Goal: Task Accomplishment & Management: Manage account settings

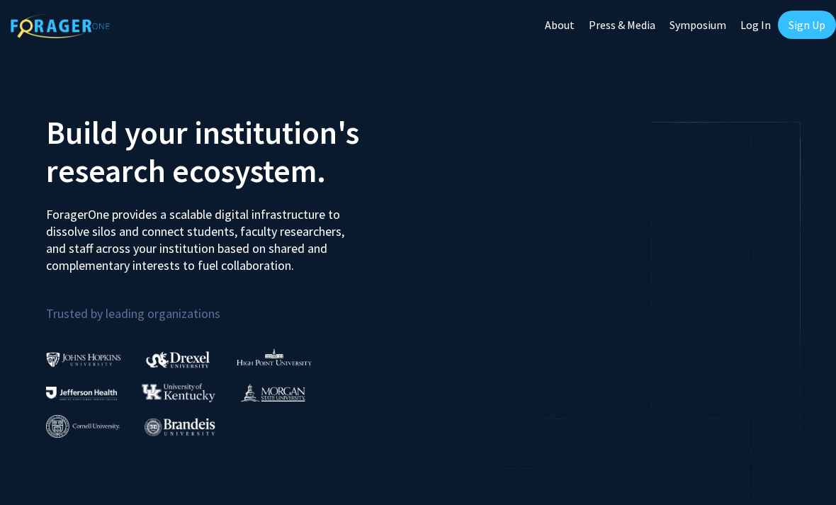
click at [816, 13] on link "Sign Up" at bounding box center [807, 25] width 58 height 28
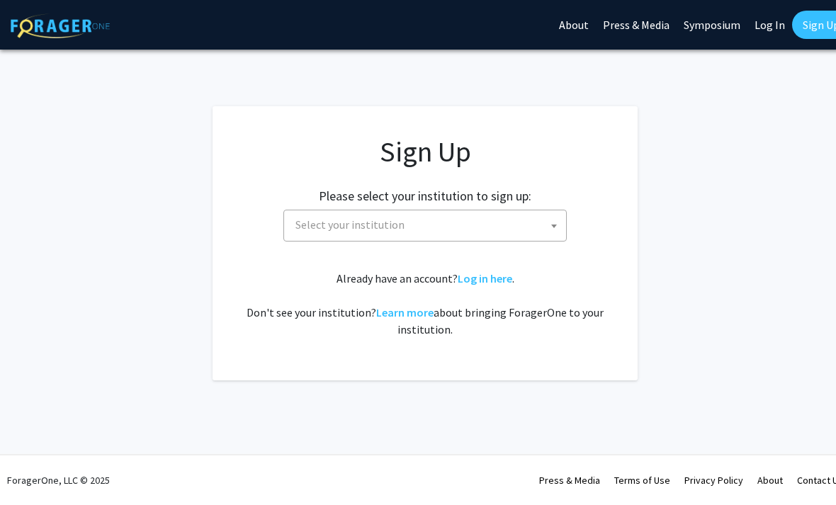
click at [762, 29] on link "Log In" at bounding box center [770, 25] width 45 height 50
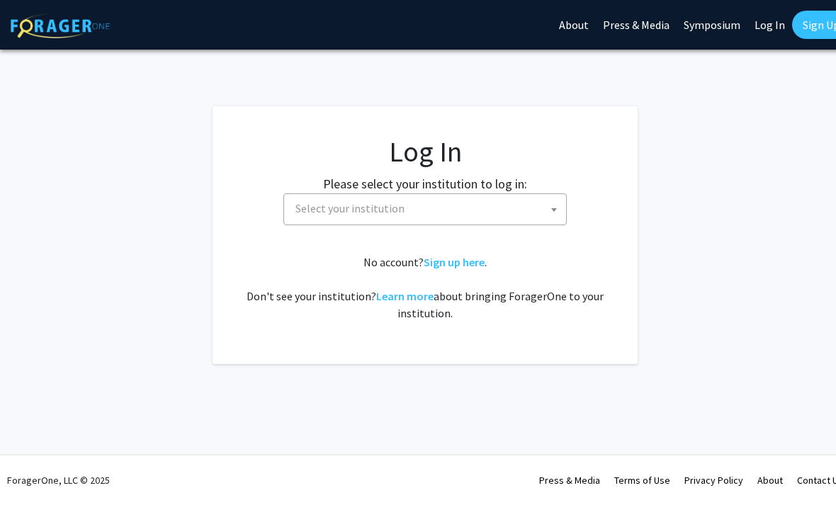
click at [501, 218] on span "Select your institution" at bounding box center [428, 208] width 276 height 29
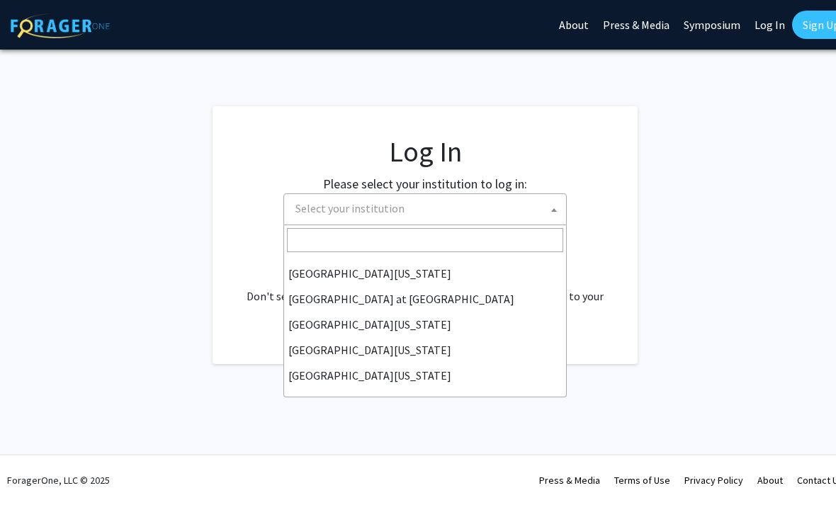
scroll to position [496, 0]
select select "13"
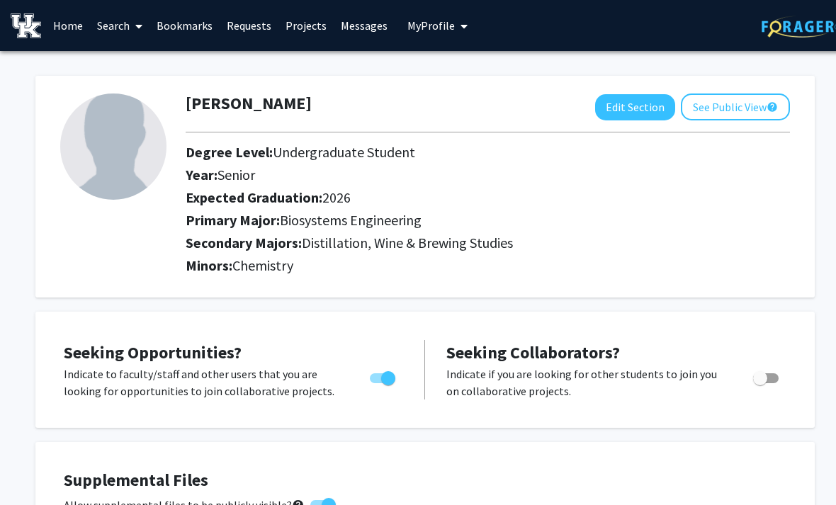
click at [643, 106] on button "Edit Section" at bounding box center [635, 107] width 80 height 26
select select "senior"
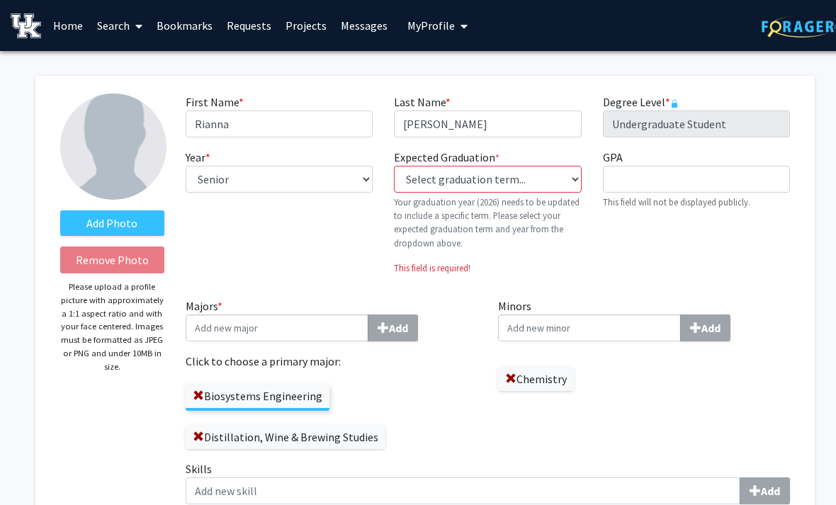
click at [94, 194] on img at bounding box center [113, 147] width 106 height 106
click at [99, 220] on label "Add Photo" at bounding box center [112, 224] width 104 height 26
click at [0, 0] on input "Add Photo" at bounding box center [0, 0] width 0 height 0
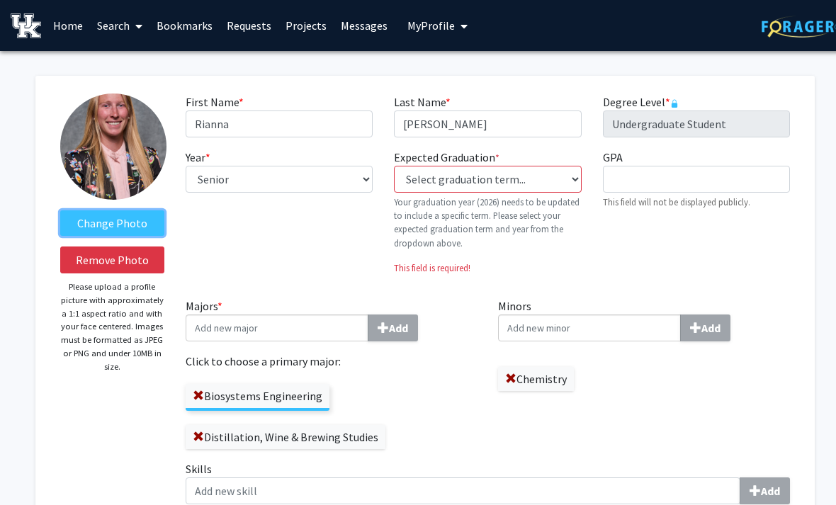
click at [132, 222] on label "Change Photo" at bounding box center [112, 224] width 104 height 26
click at [0, 0] on input "Change Photo" at bounding box center [0, 0] width 0 height 0
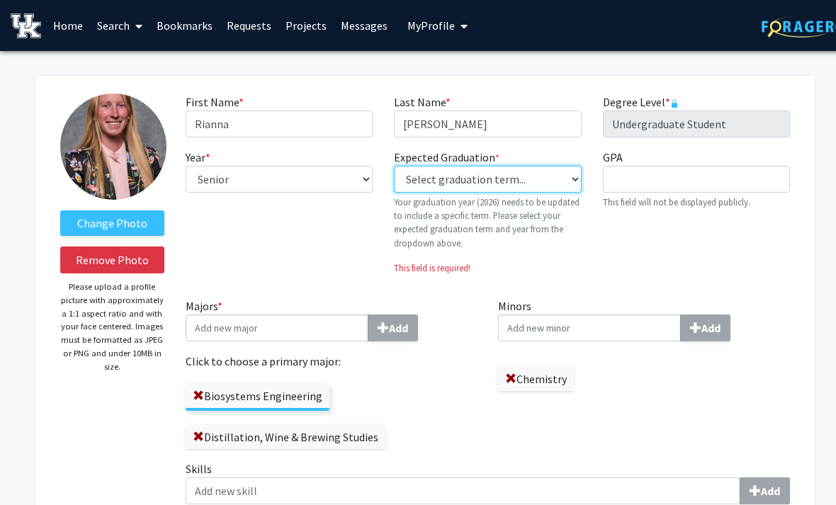
click at [552, 183] on select "Select graduation term... Previous: 2026 (Please select a specific term) Spring…" at bounding box center [487, 179] width 187 height 27
select select "34: spring_2026"
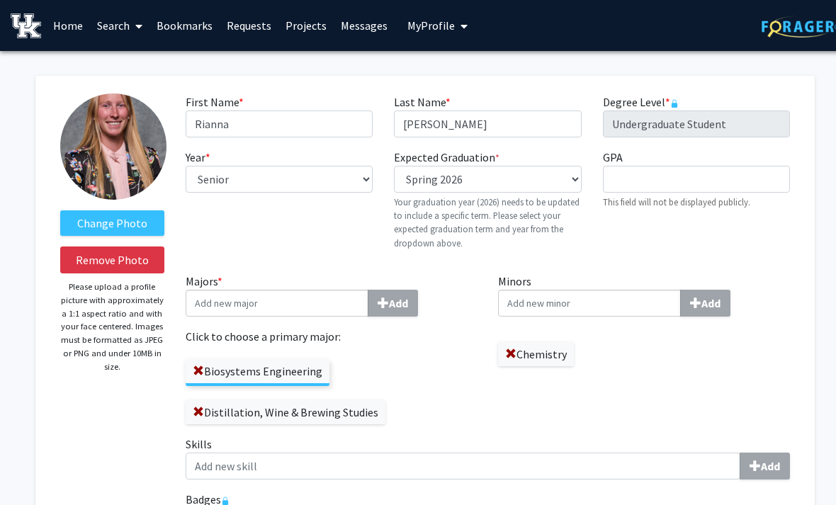
click at [595, 224] on div "GPA required This field will not be displayed publicly." at bounding box center [697, 205] width 208 height 113
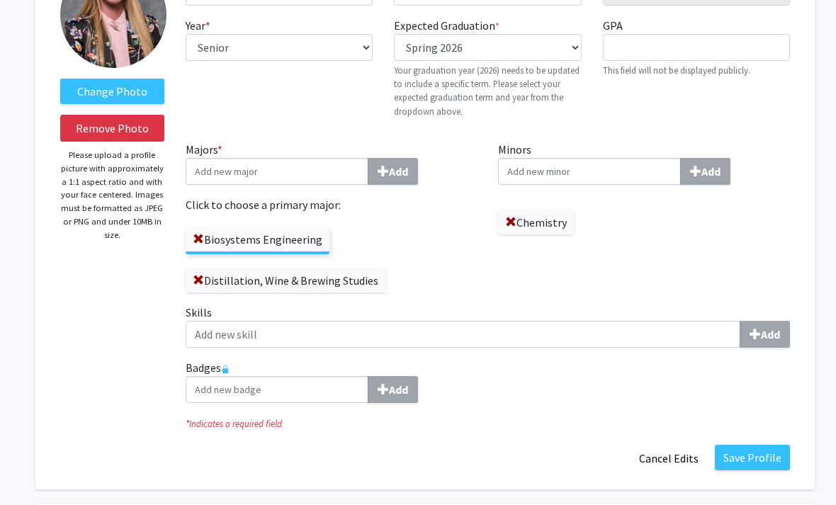
click at [747, 451] on button "Save Profile" at bounding box center [752, 459] width 75 height 26
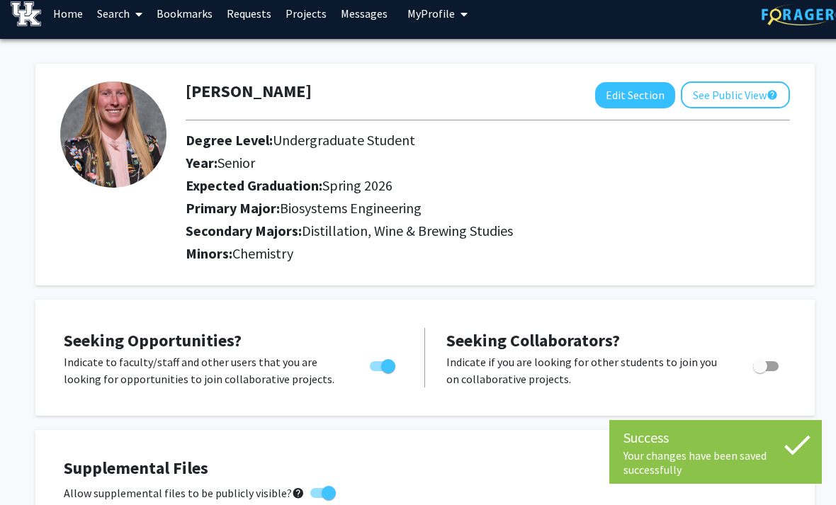
scroll to position [13, 0]
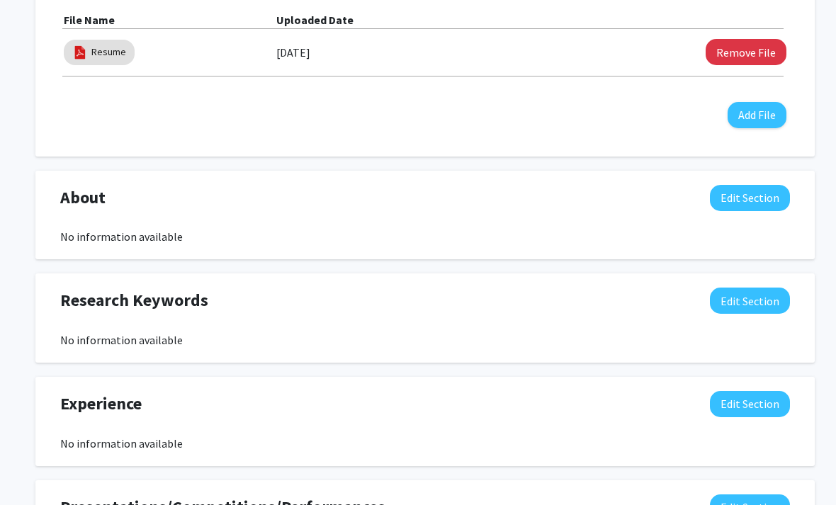
click at [760, 202] on button "Edit Section" at bounding box center [750, 199] width 80 height 26
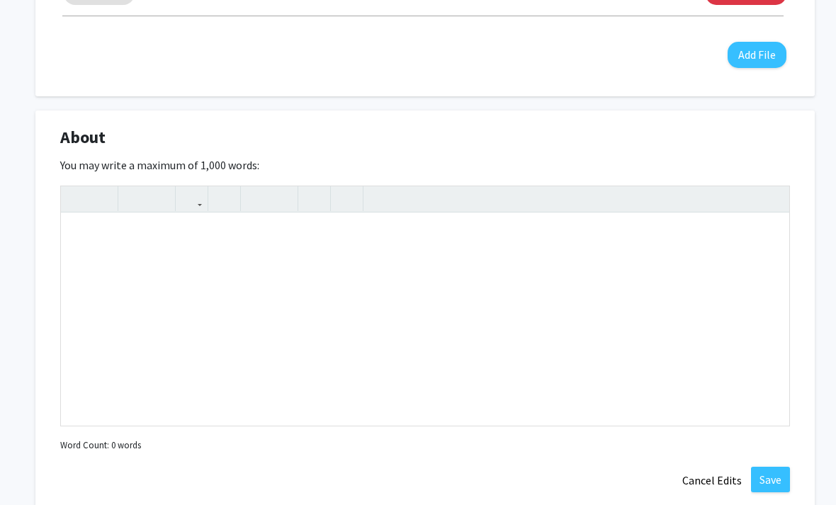
scroll to position [607, 0]
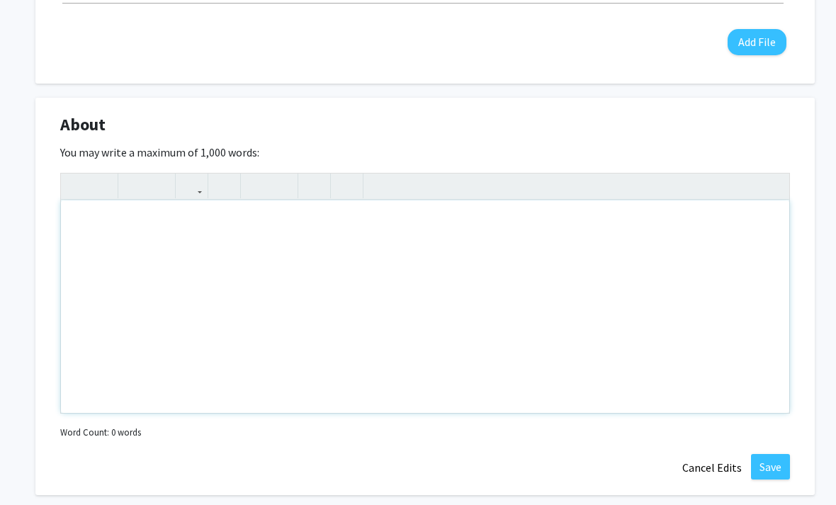
click at [532, 311] on div "Note to users with screen readers: Please deactivate our accessibility plugin f…" at bounding box center [425, 307] width 729 height 213
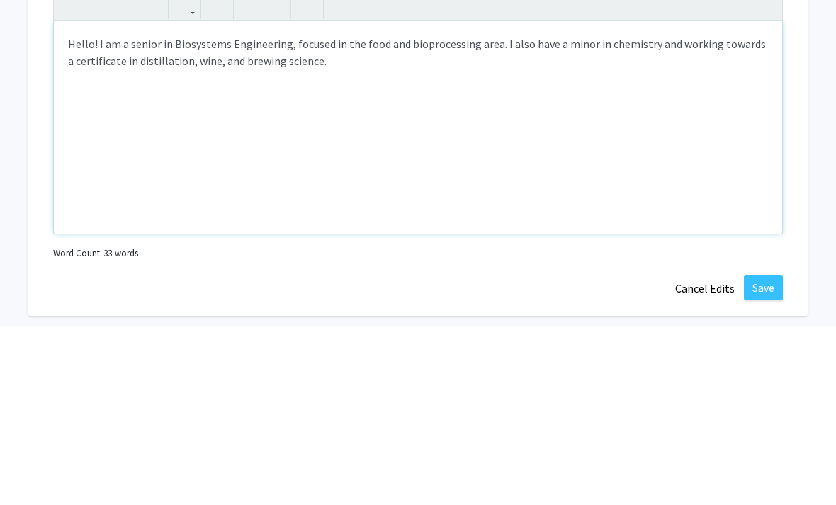
click at [669, 201] on div "Hello! I am a senior in Biosystems Engineering, focused in the food and bioproc…" at bounding box center [418, 307] width 729 height 213
click at [674, 201] on div "Hello! I am a senior in Biosystems Engineering, focused in the food and bioproc…" at bounding box center [418, 307] width 729 height 213
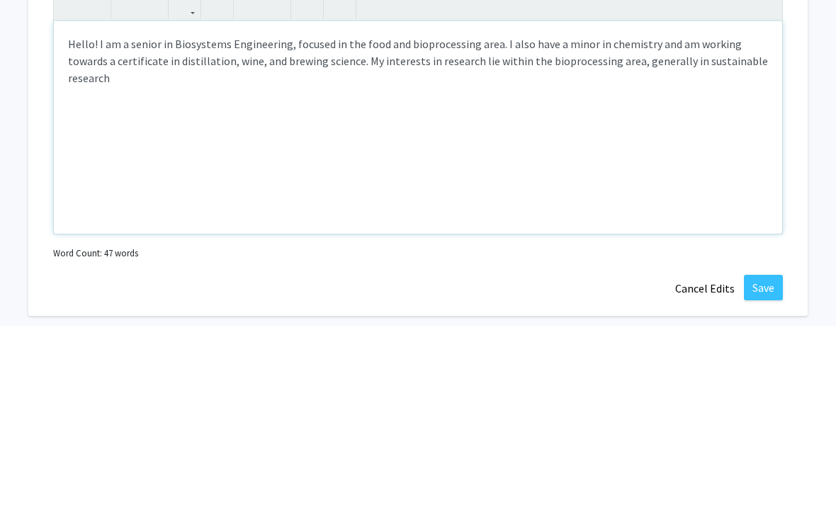
type textarea "Hello! I am a senior in Biosystems Engineering, focused in the food and bioproc…"
click at [812, 188] on div "[PERSON_NAME] Edit Section See Public View help Degree Level: Undergraduate Stu…" at bounding box center [418, 251] width 851 height 1614
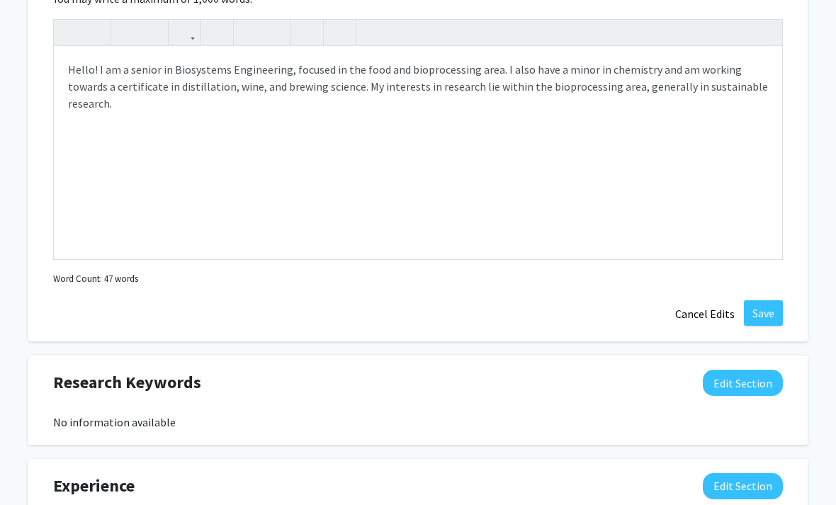
click at [761, 305] on button "Save" at bounding box center [763, 314] width 39 height 26
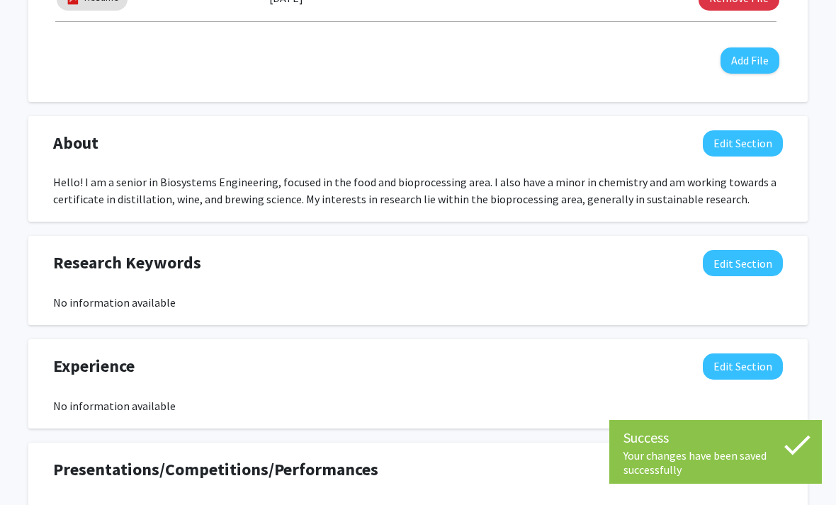
scroll to position [581, 7]
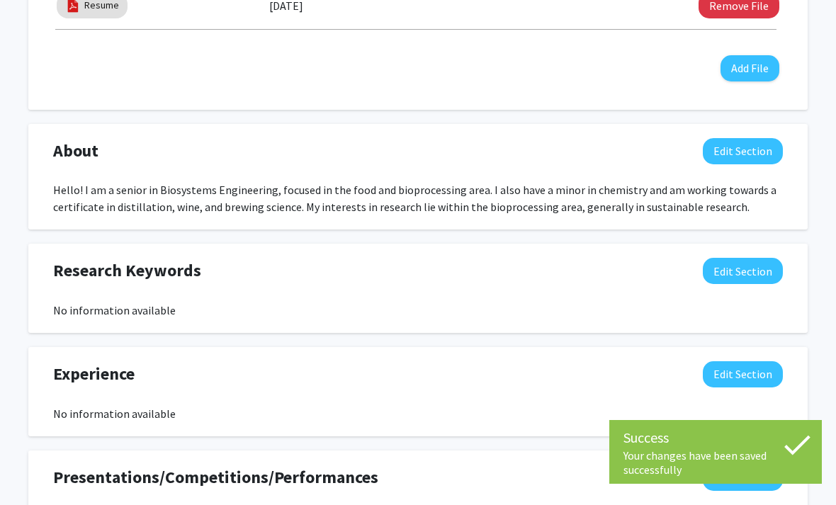
click at [746, 271] on button "Edit Section" at bounding box center [743, 271] width 80 height 26
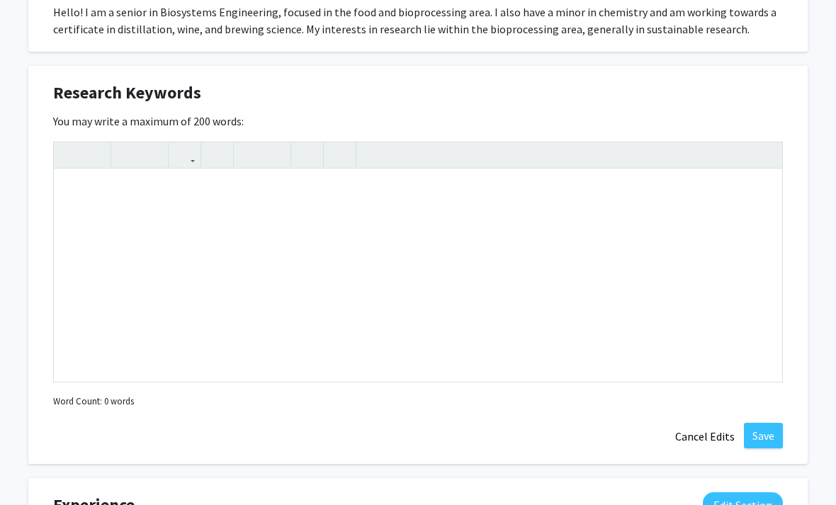
scroll to position [759, 7]
click at [717, 301] on div "Note to users with screen readers: Please deactivate our accessibility plugin f…" at bounding box center [418, 275] width 729 height 213
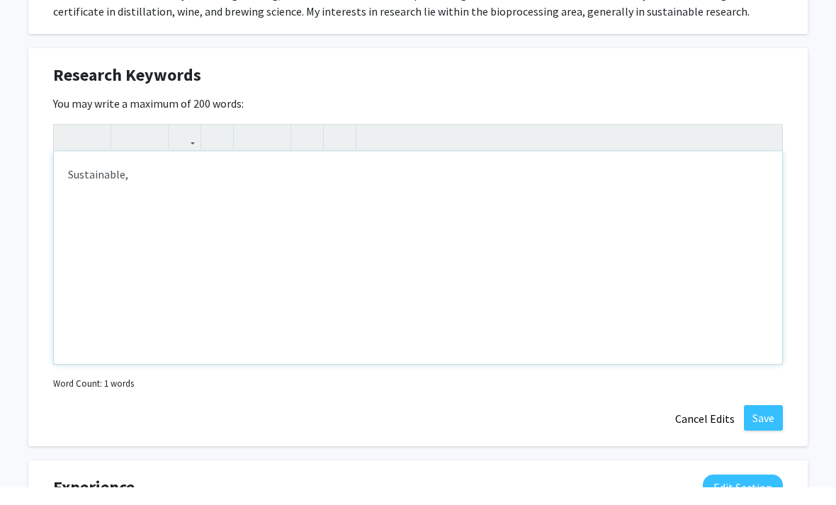
scroll to position [741, 0]
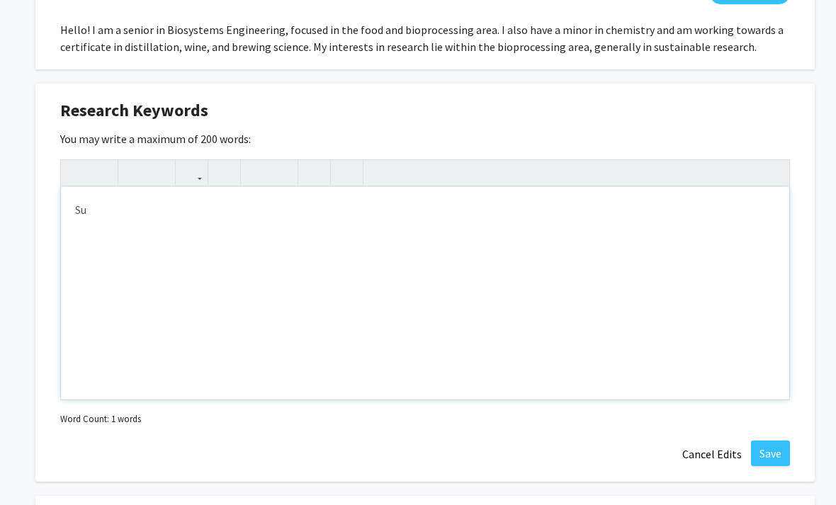
type textarea "S"
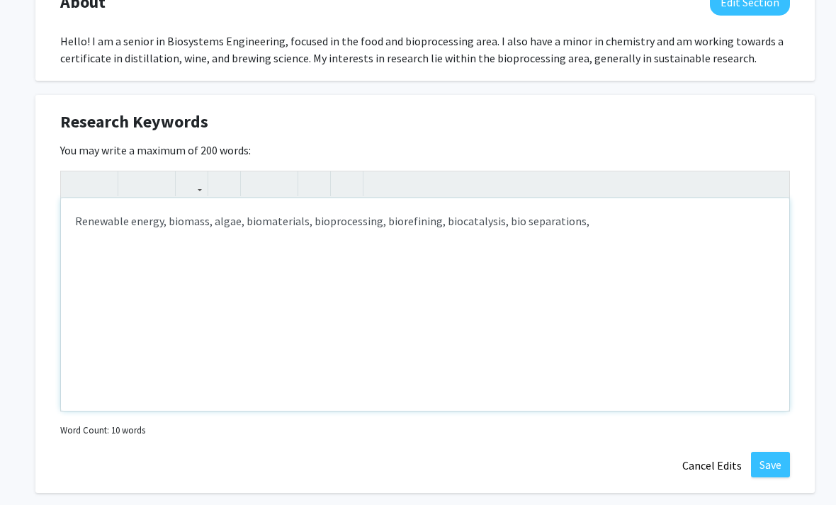
scroll to position [730, 7]
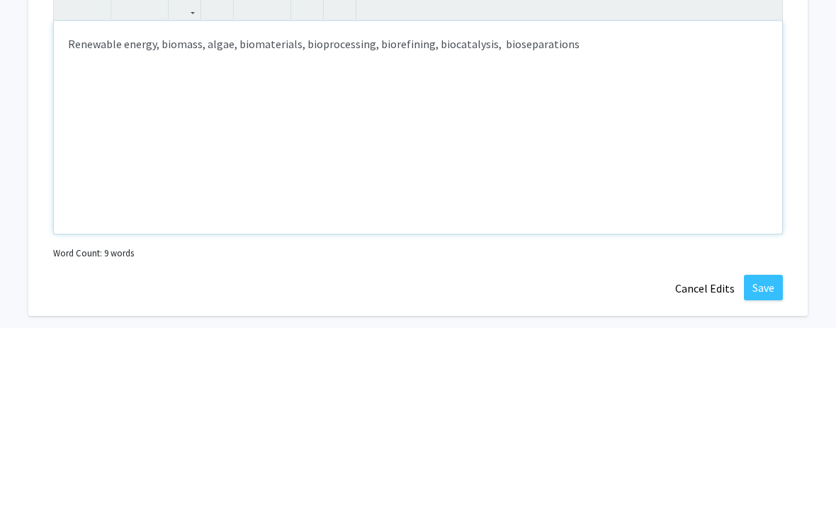
type textarea "Renewable energy, biomass, algae, biomaterials, bioprocessing, biorefining, bio…"
click at [644, 198] on div "Renewable energy, biomass, algae, biomaterials, bioprocessing, biorefining, bio…" at bounding box center [418, 304] width 729 height 213
click at [818, 155] on div "[PERSON_NAME] Edit Section See Public View help Degree Level: Undergraduate Stu…" at bounding box center [418, 136] width 851 height 1631
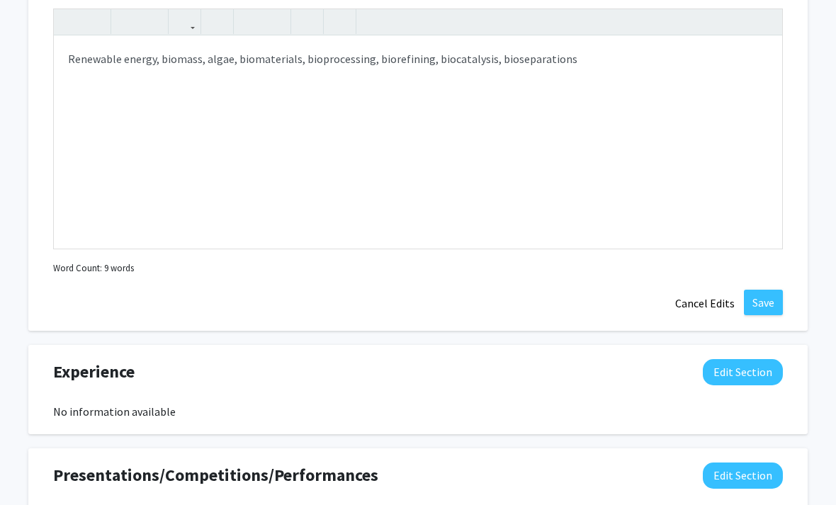
click at [761, 308] on button "Save" at bounding box center [763, 303] width 39 height 26
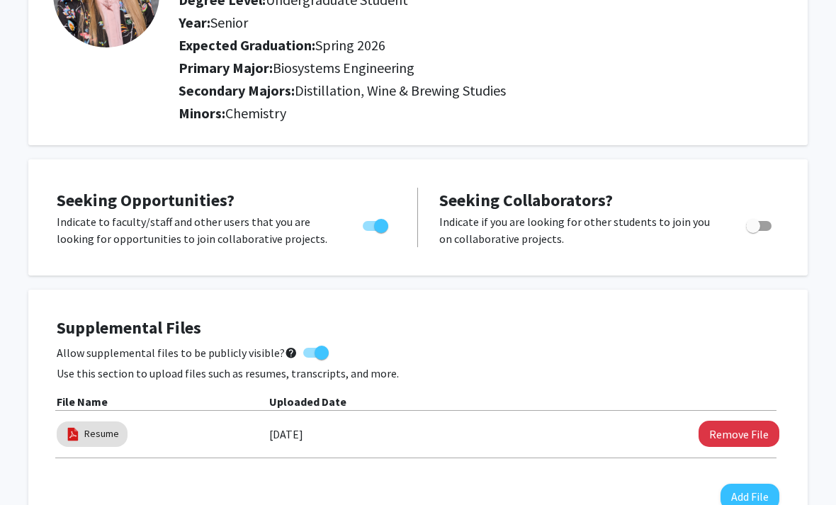
scroll to position [0, 7]
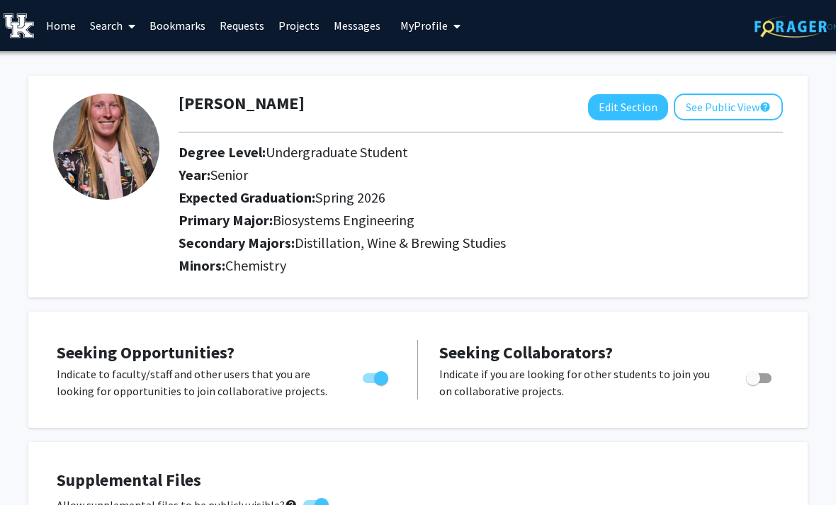
click at [429, 31] on span "My Profile" at bounding box center [423, 25] width 47 height 14
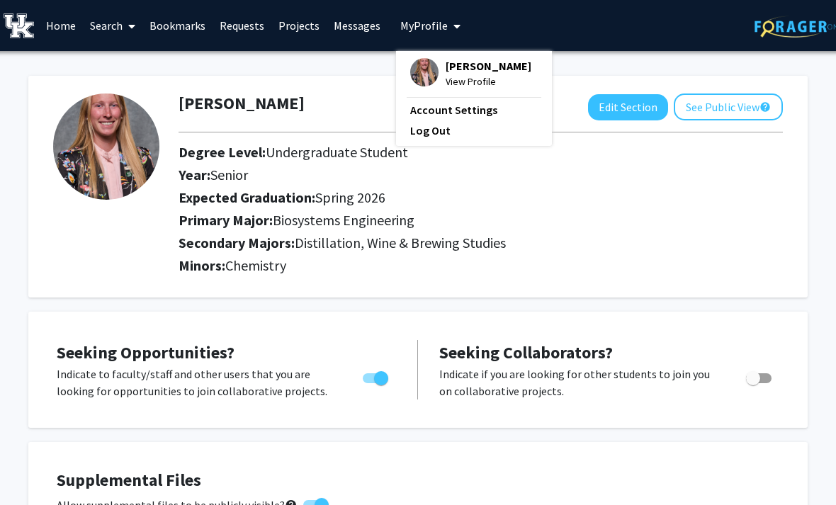
click at [490, 69] on span "[PERSON_NAME]" at bounding box center [489, 66] width 86 height 16
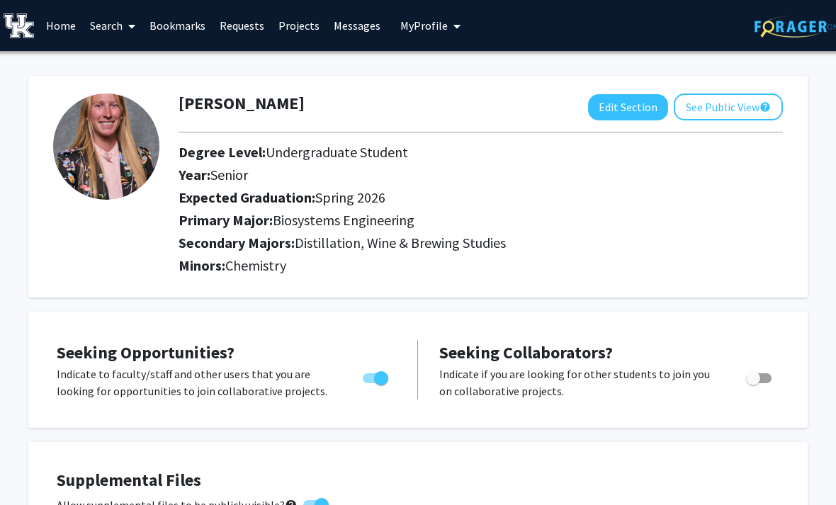
click at [65, 42] on link "Home" at bounding box center [61, 26] width 44 height 50
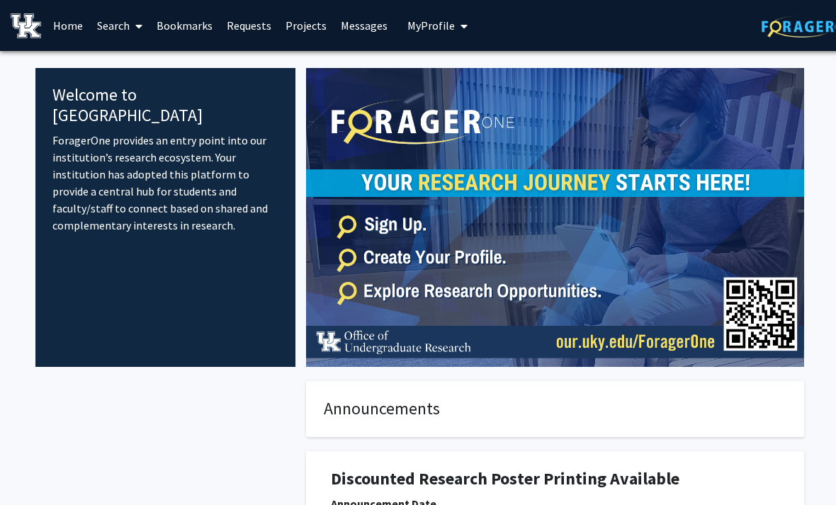
click at [454, 24] on span "My Profile" at bounding box center [431, 25] width 47 height 14
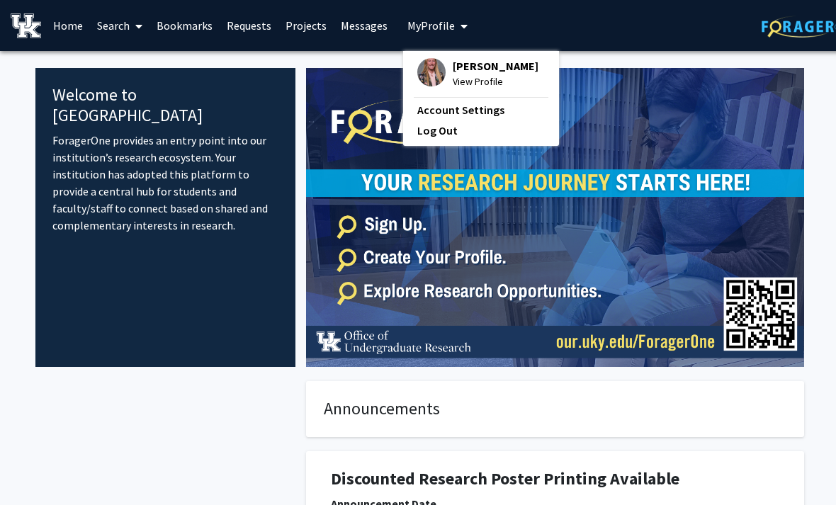
click at [473, 79] on span "View Profile" at bounding box center [496, 82] width 86 height 16
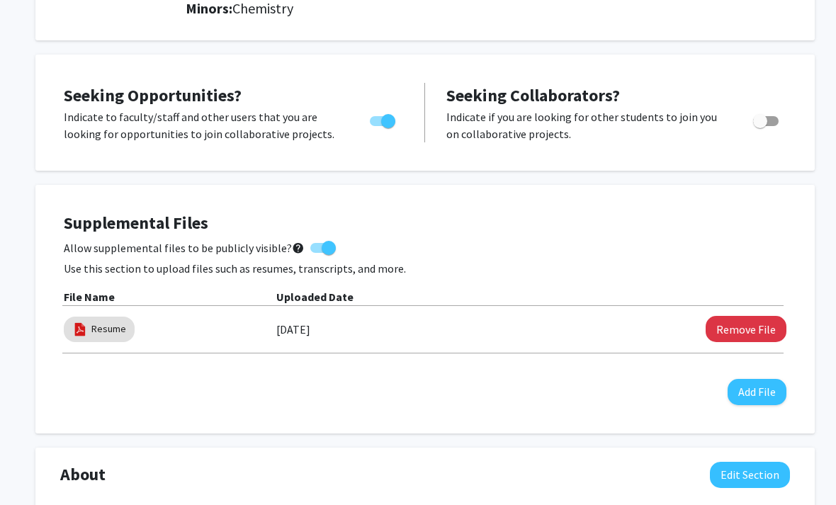
scroll to position [294, 0]
